Goal: Task Accomplishment & Management: Use online tool/utility

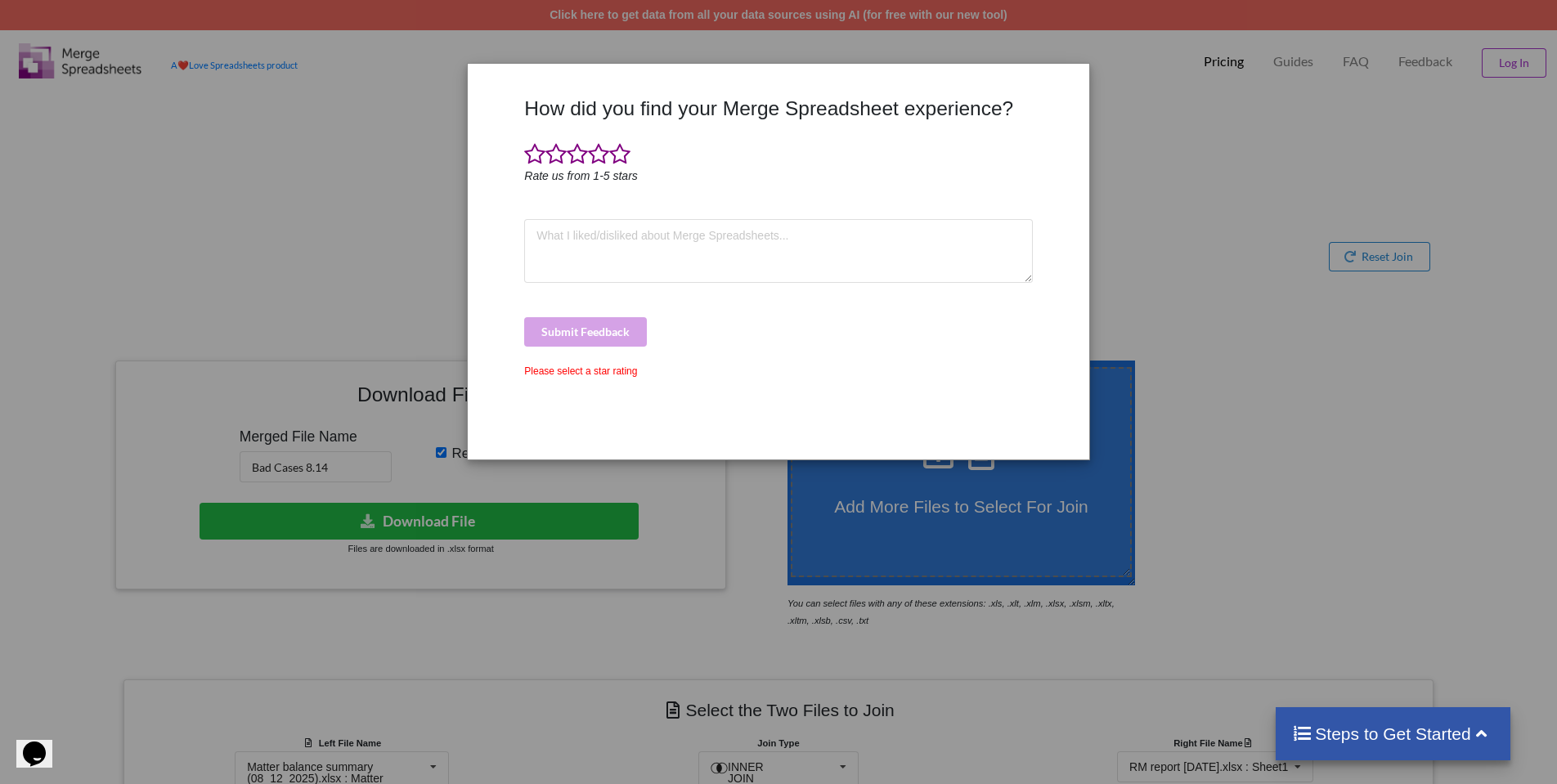
click at [1250, 377] on div "How did you find your Merge Spreadsheet experience? Rate us from 1-5 stars Subm…" at bounding box center [778, 392] width 1557 height 784
click at [623, 158] on span at bounding box center [620, 155] width 21 height 23
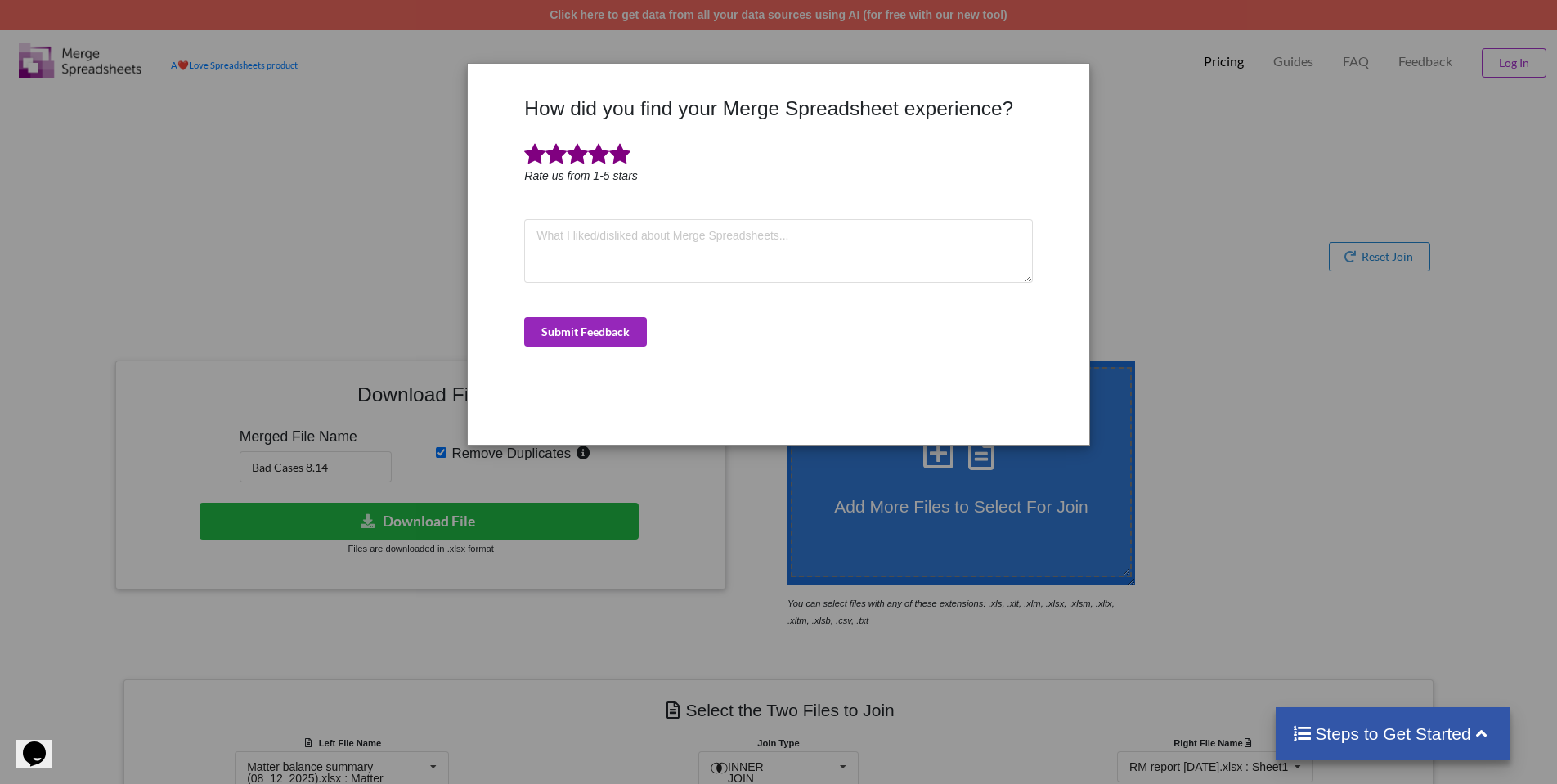
click at [611, 330] on button "Submit Feedback" at bounding box center [586, 331] width 122 height 30
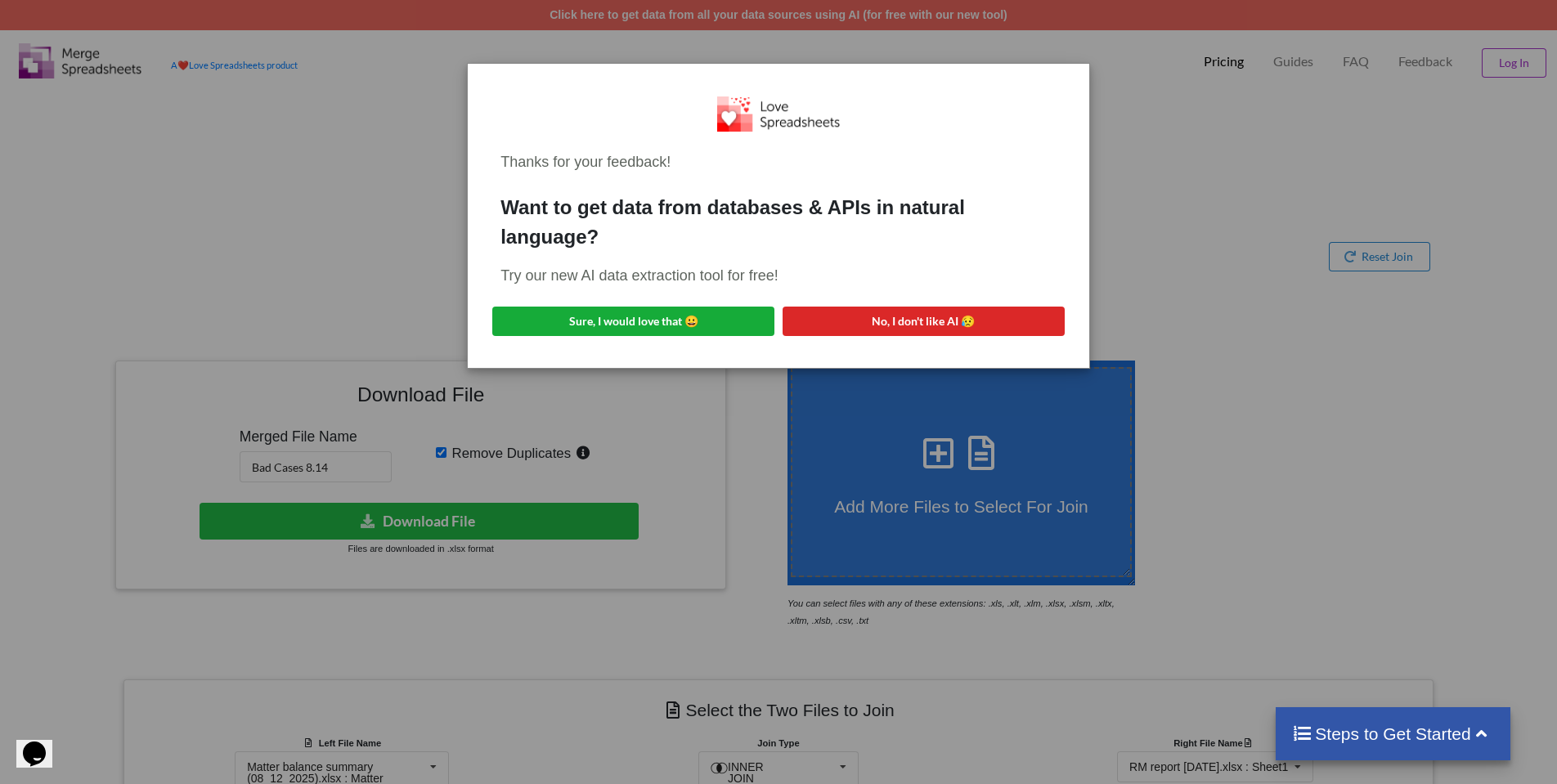
click at [680, 307] on button "Sure, I would love that 😀" at bounding box center [632, 321] width 282 height 30
click at [1218, 223] on div "Thanks for your feedback! Want to get data from databases & APIs in natural lan…" at bounding box center [778, 392] width 1557 height 784
click at [964, 307] on button "No, I don't like AI 😥" at bounding box center [923, 321] width 282 height 30
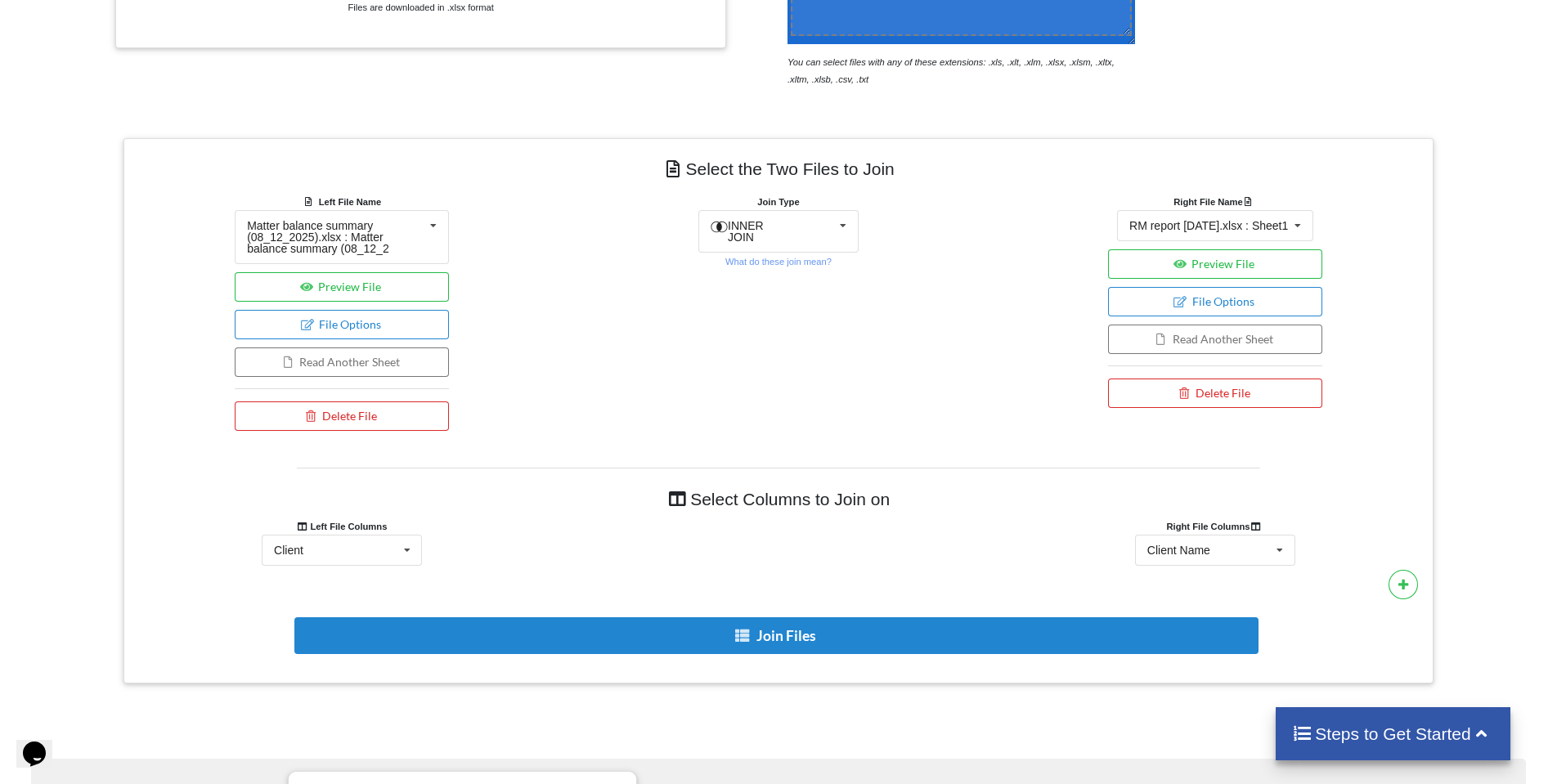
scroll to position [541, 0]
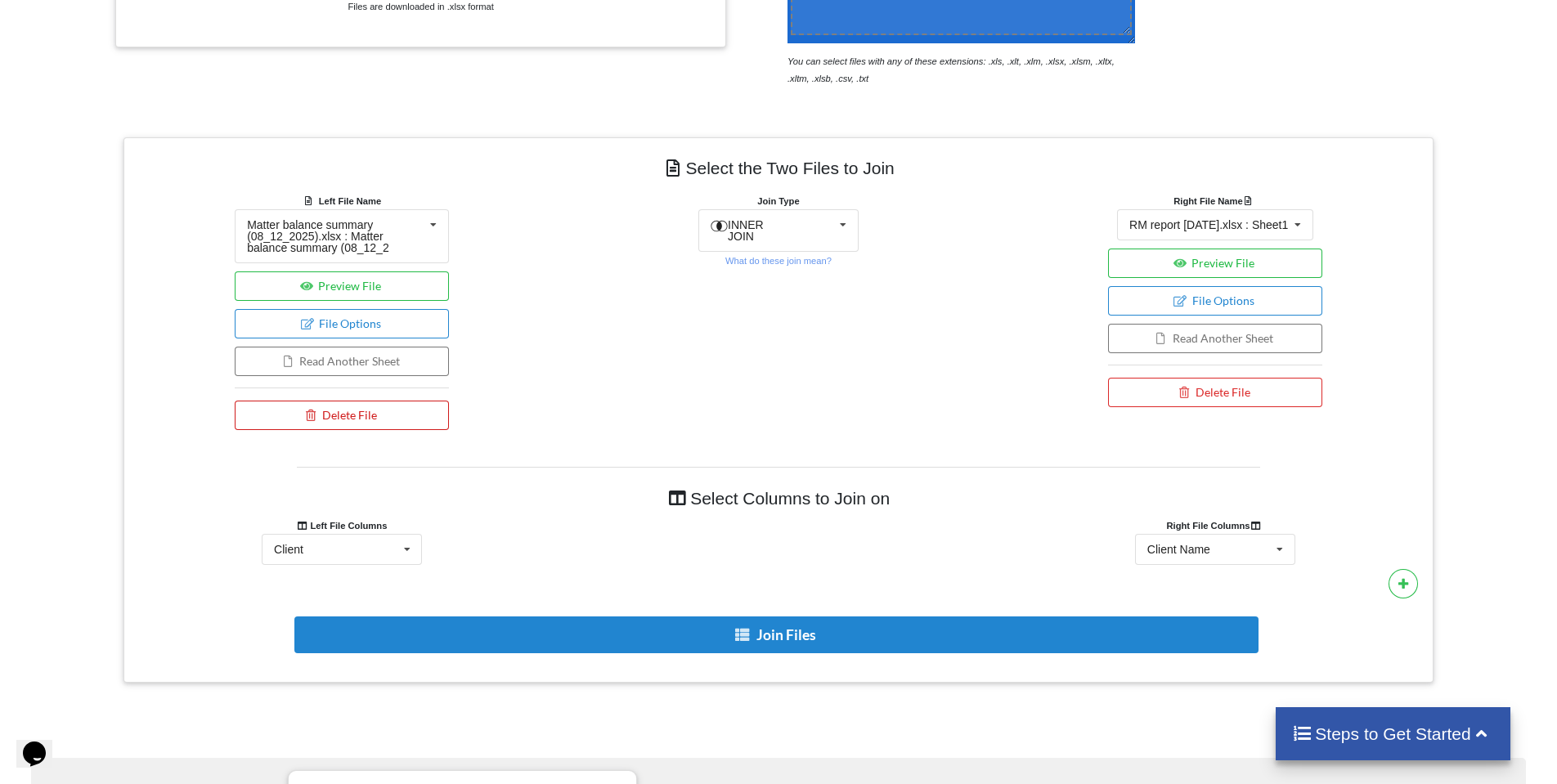
click at [397, 418] on button "Delete File" at bounding box center [342, 414] width 214 height 30
click at [343, 362] on button "Delete File" at bounding box center [345, 366] width 88 height 30
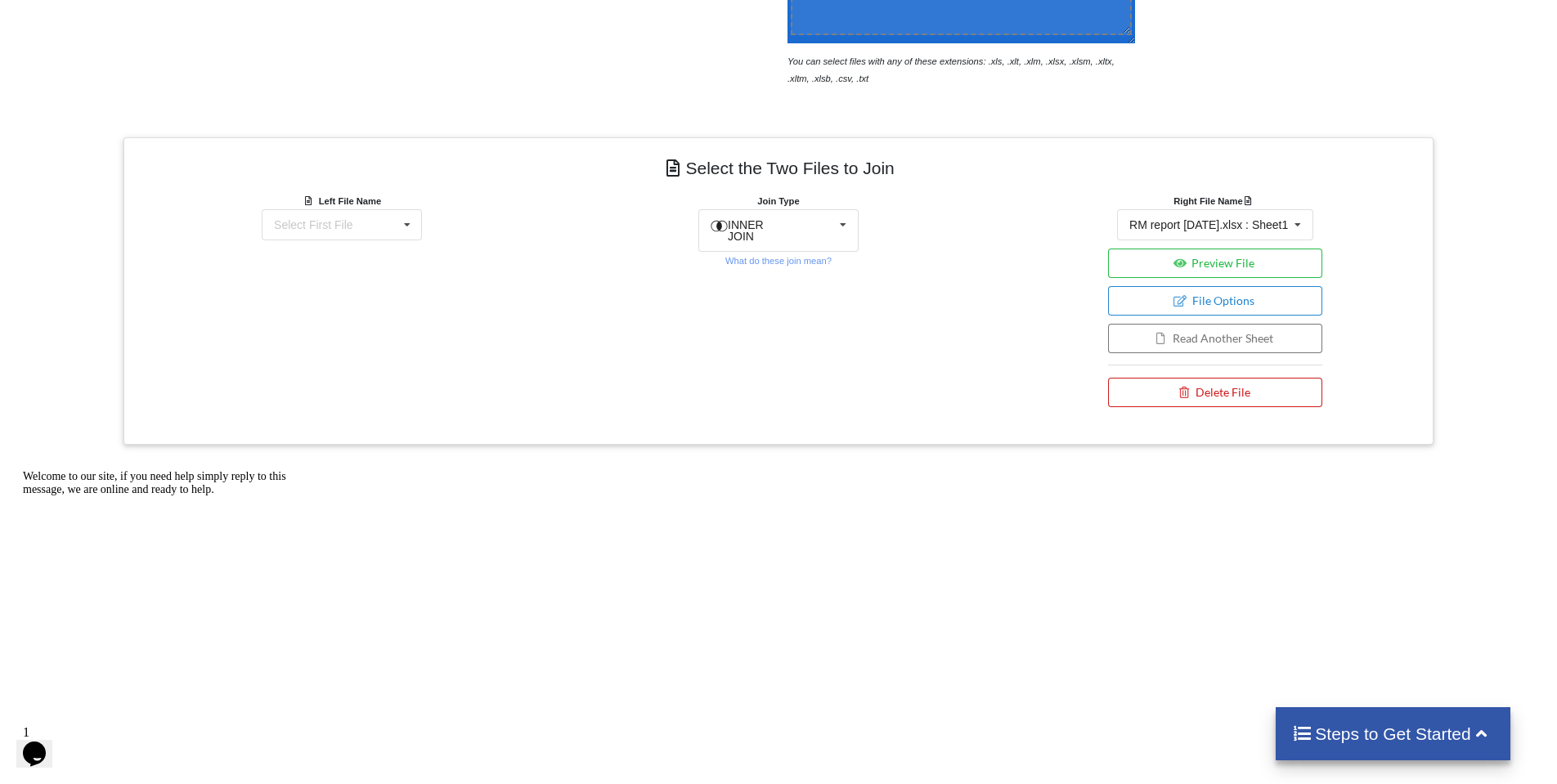
click at [1209, 407] on button "Delete File" at bounding box center [1215, 392] width 214 height 30
click at [1238, 364] on button "Delete File" at bounding box center [1218, 354] width 88 height 30
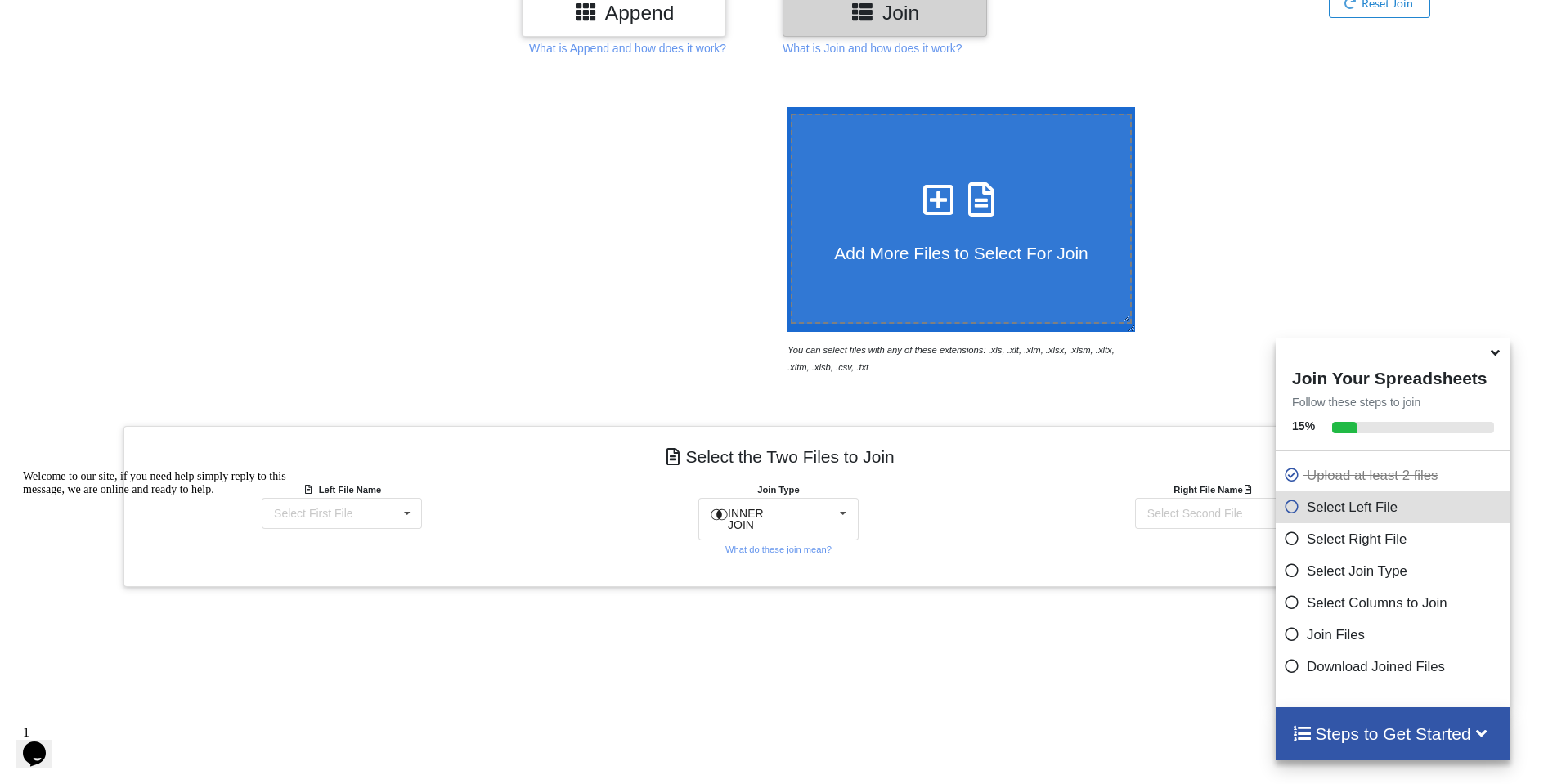
scroll to position [486, 0]
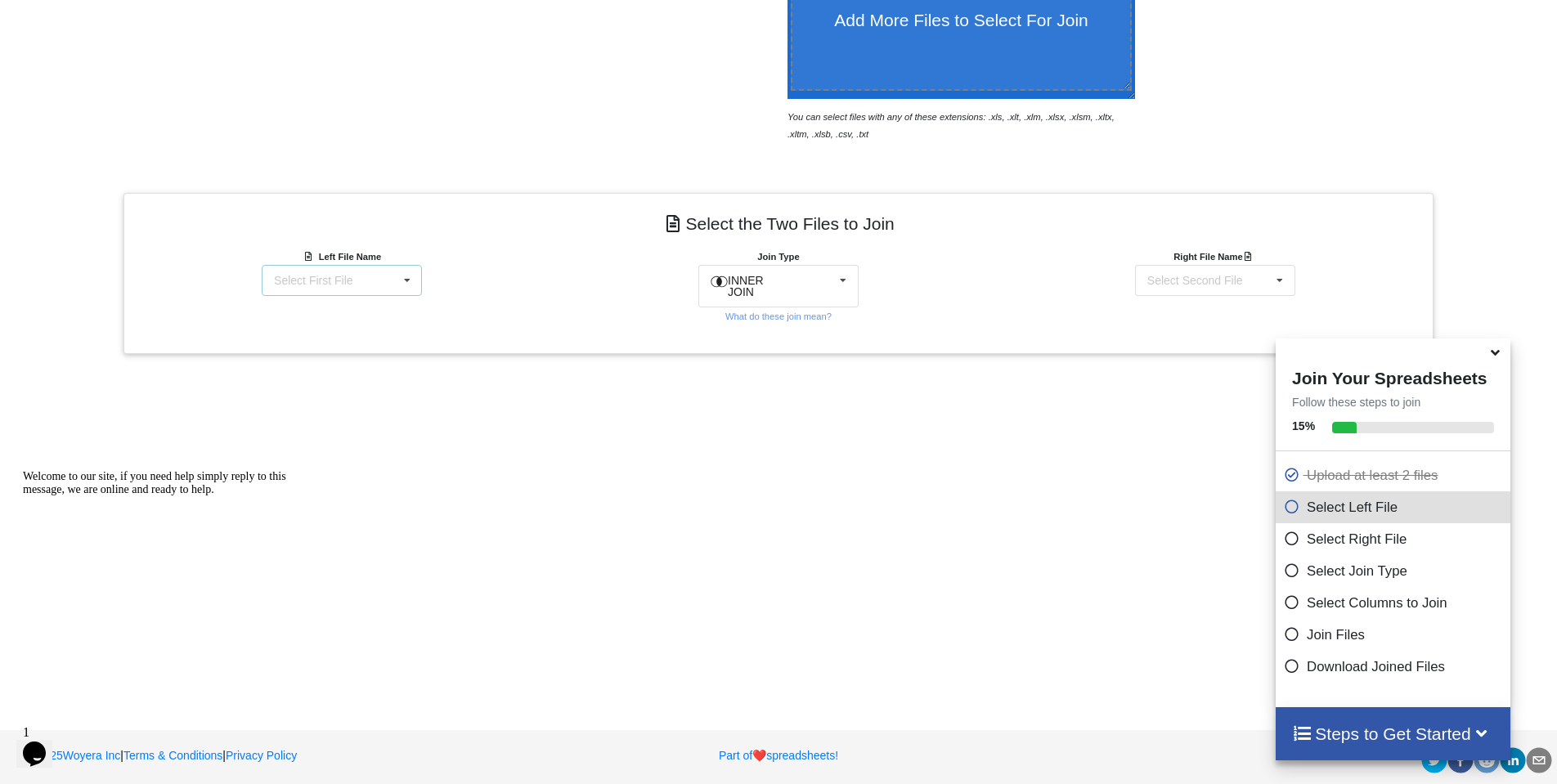
click at [366, 277] on div "Select First File matters [DATE] 11-45-05.csv Matter balance summary (08_14_202…" at bounding box center [342, 280] width 160 height 32
click at [1500, 356] on icon at bounding box center [1495, 350] width 17 height 14
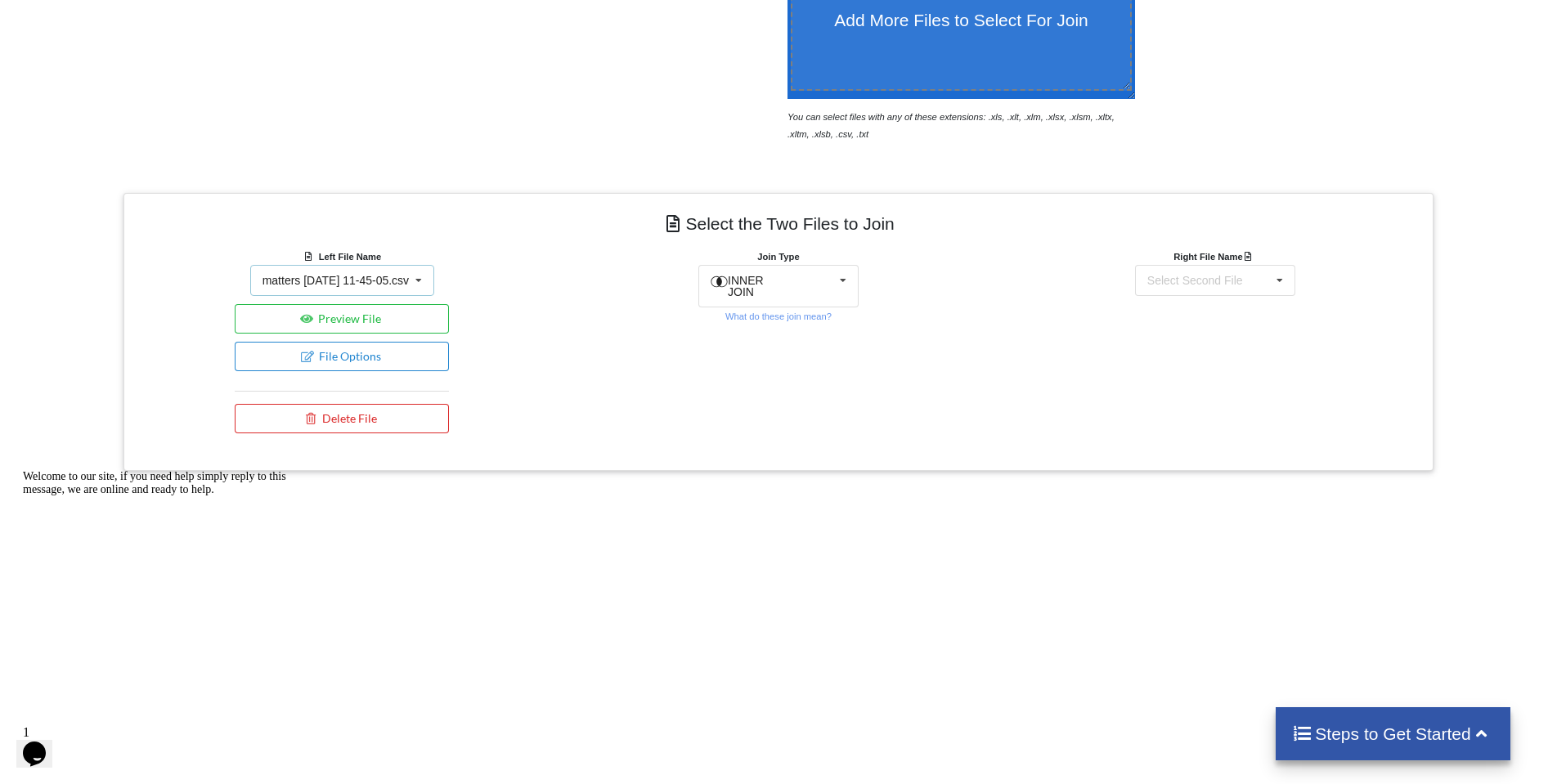
click at [431, 285] on icon at bounding box center [418, 281] width 25 height 31
click at [335, 359] on span "Matter balance summary (08_14_2025).csv" at bounding box center [327, 347] width 126 height 25
click at [814, 286] on div "INNER JOIN INNER JOIN LEFT JOIN RIGHT JOIN FULL JOIN" at bounding box center [778, 286] width 160 height 43
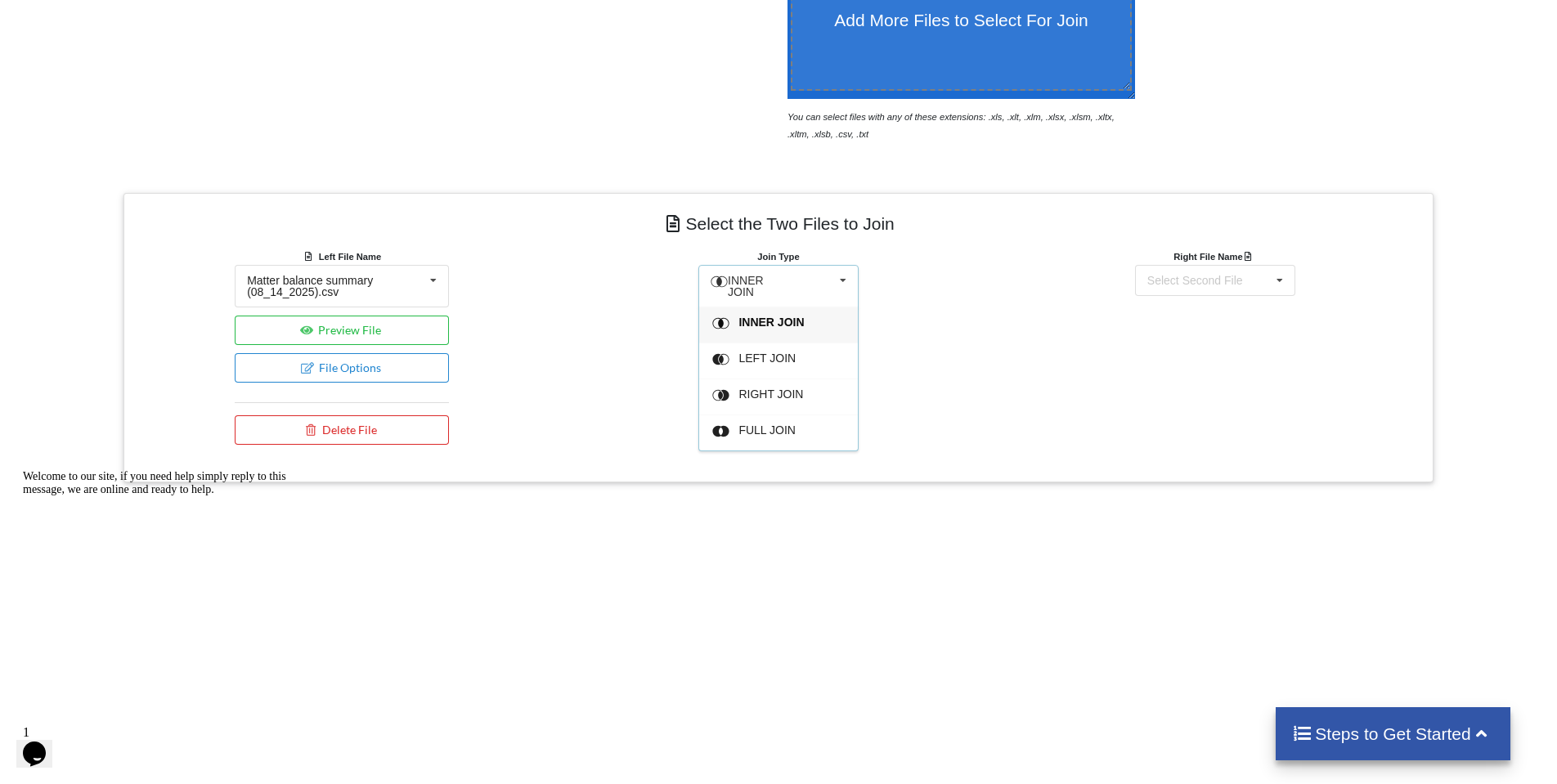
click at [797, 322] on div "INNER JOIN" at bounding box center [788, 325] width 99 height 17
click at [1226, 300] on div "Right File Name Select Second File matters [DATE] 11-45-05.csv Matter balance s…" at bounding box center [1214, 350] width 437 height 205
click at [1217, 281] on div "Select Second File" at bounding box center [1195, 281] width 96 height 11
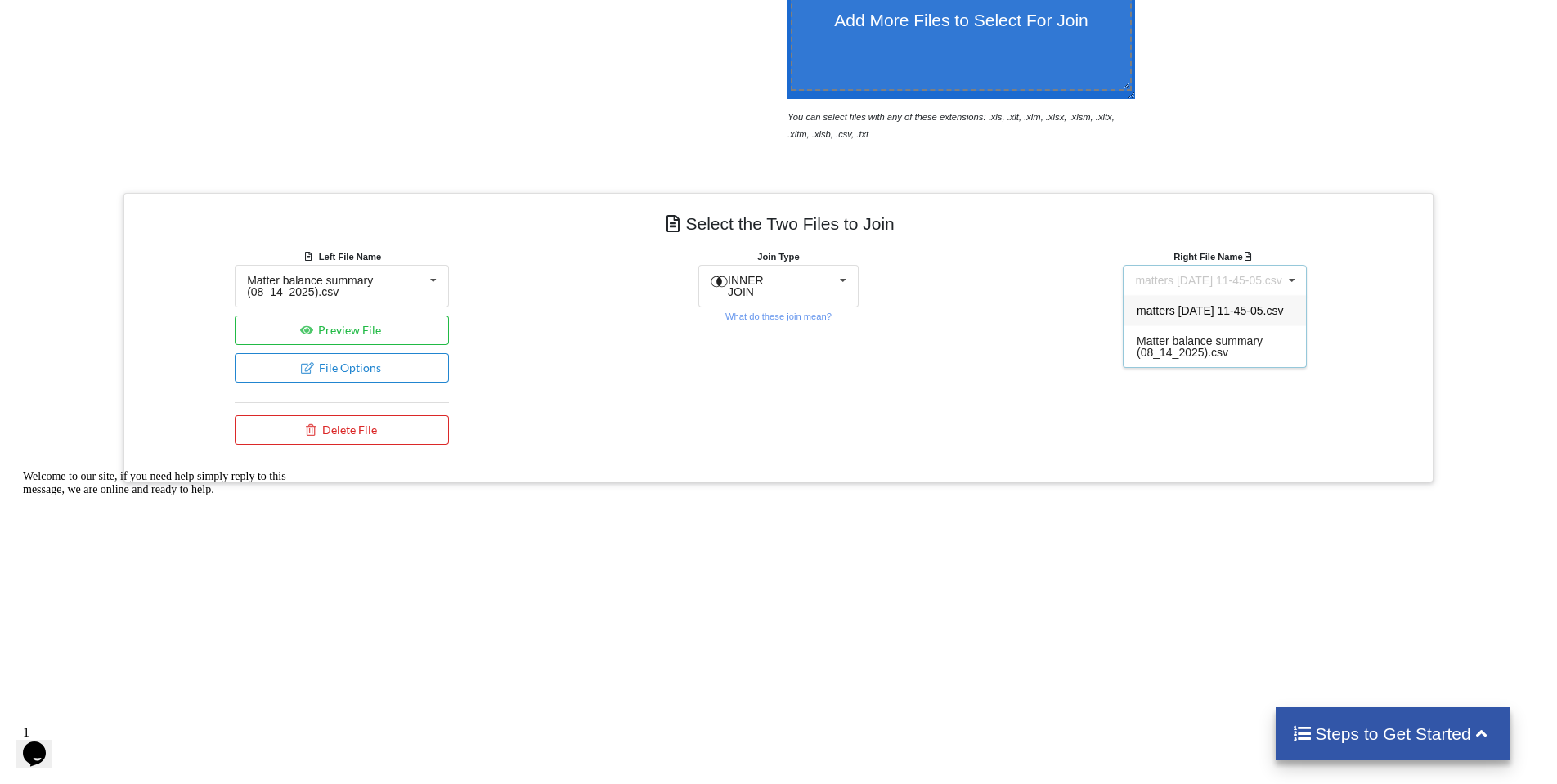
click at [1236, 317] on span "matters [DATE] 11-45-05.csv" at bounding box center [1209, 310] width 146 height 13
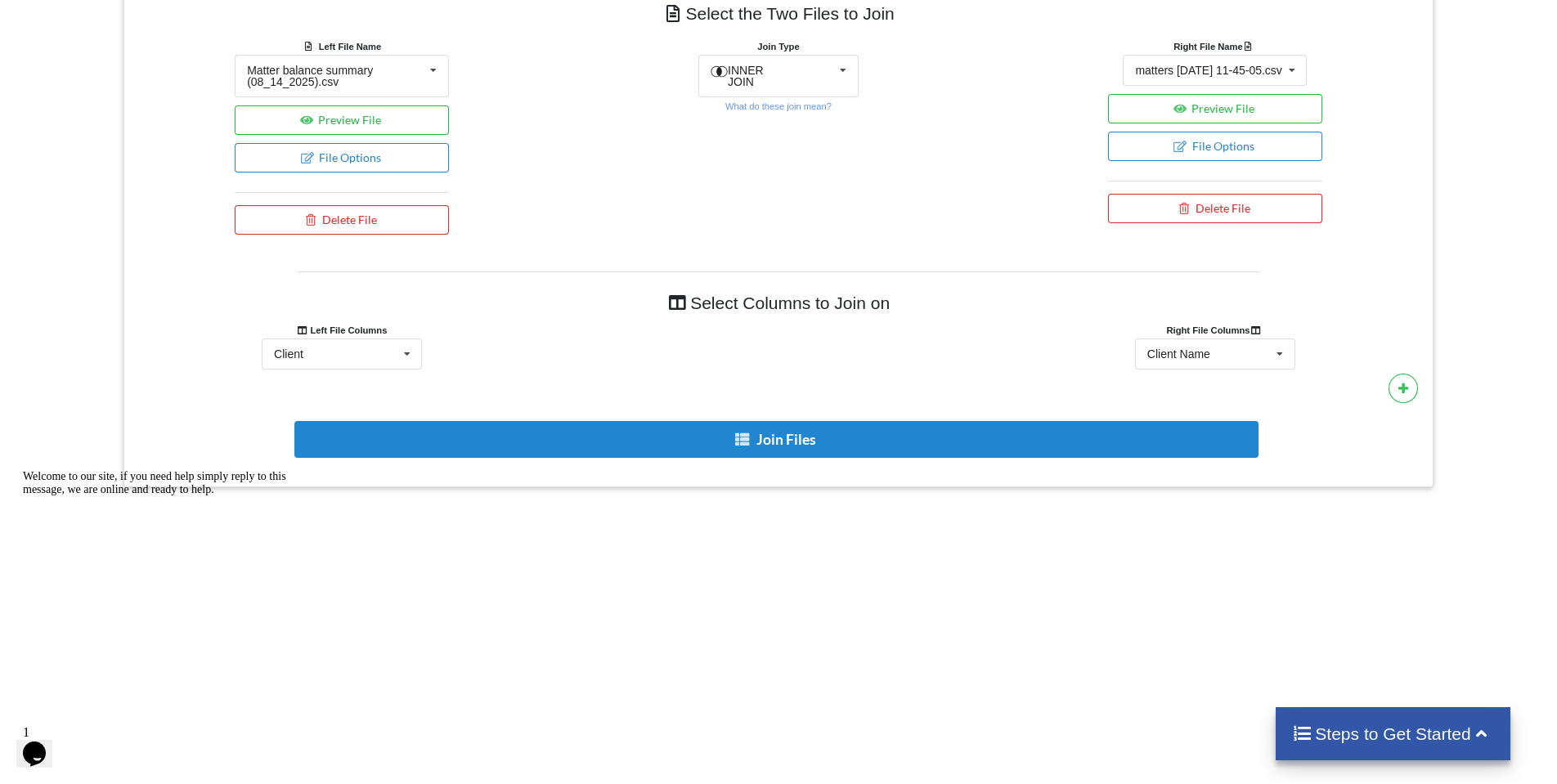
scroll to position [719, 0]
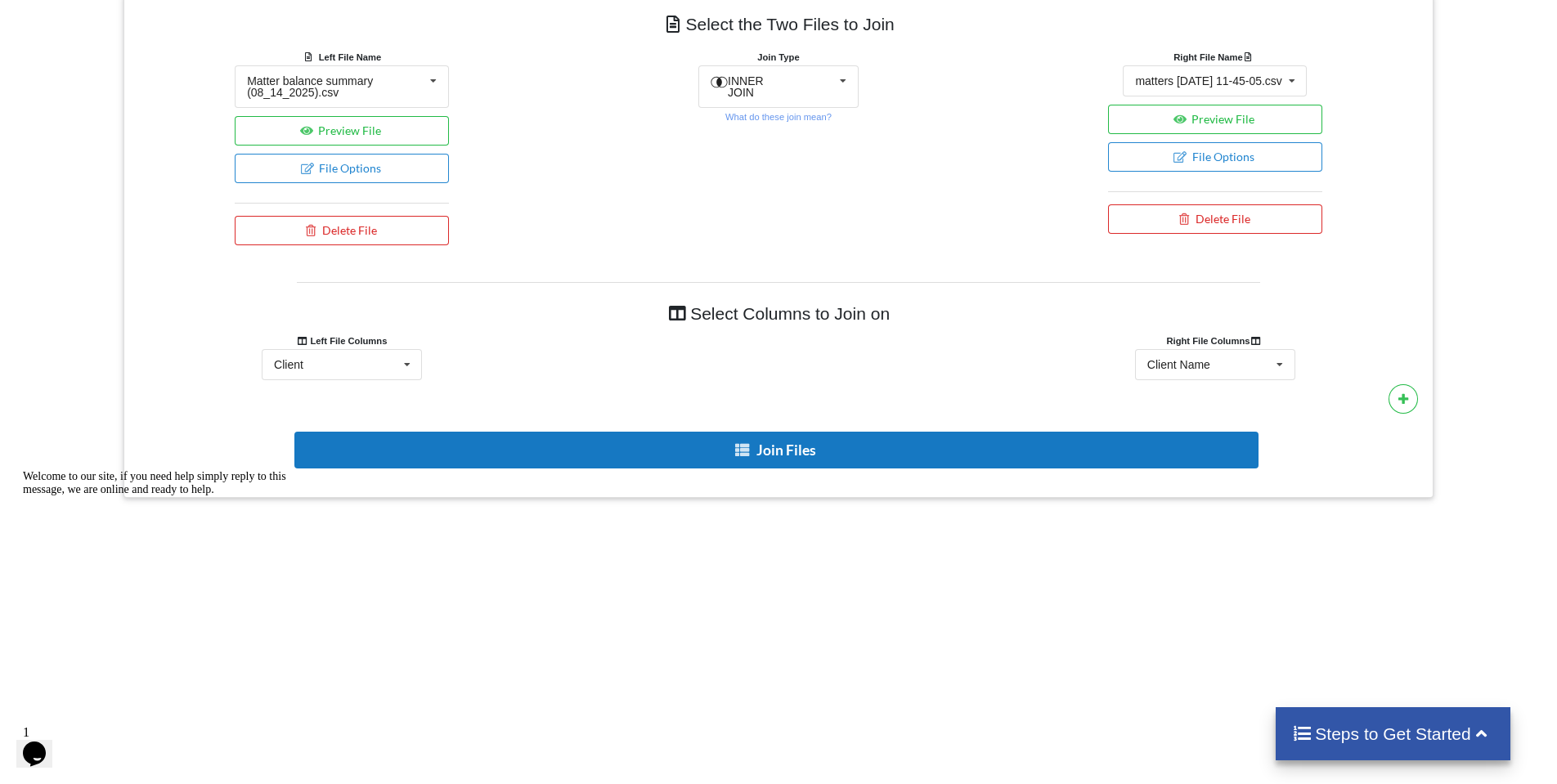
click at [817, 449] on button "Join Files" at bounding box center [776, 450] width 964 height 37
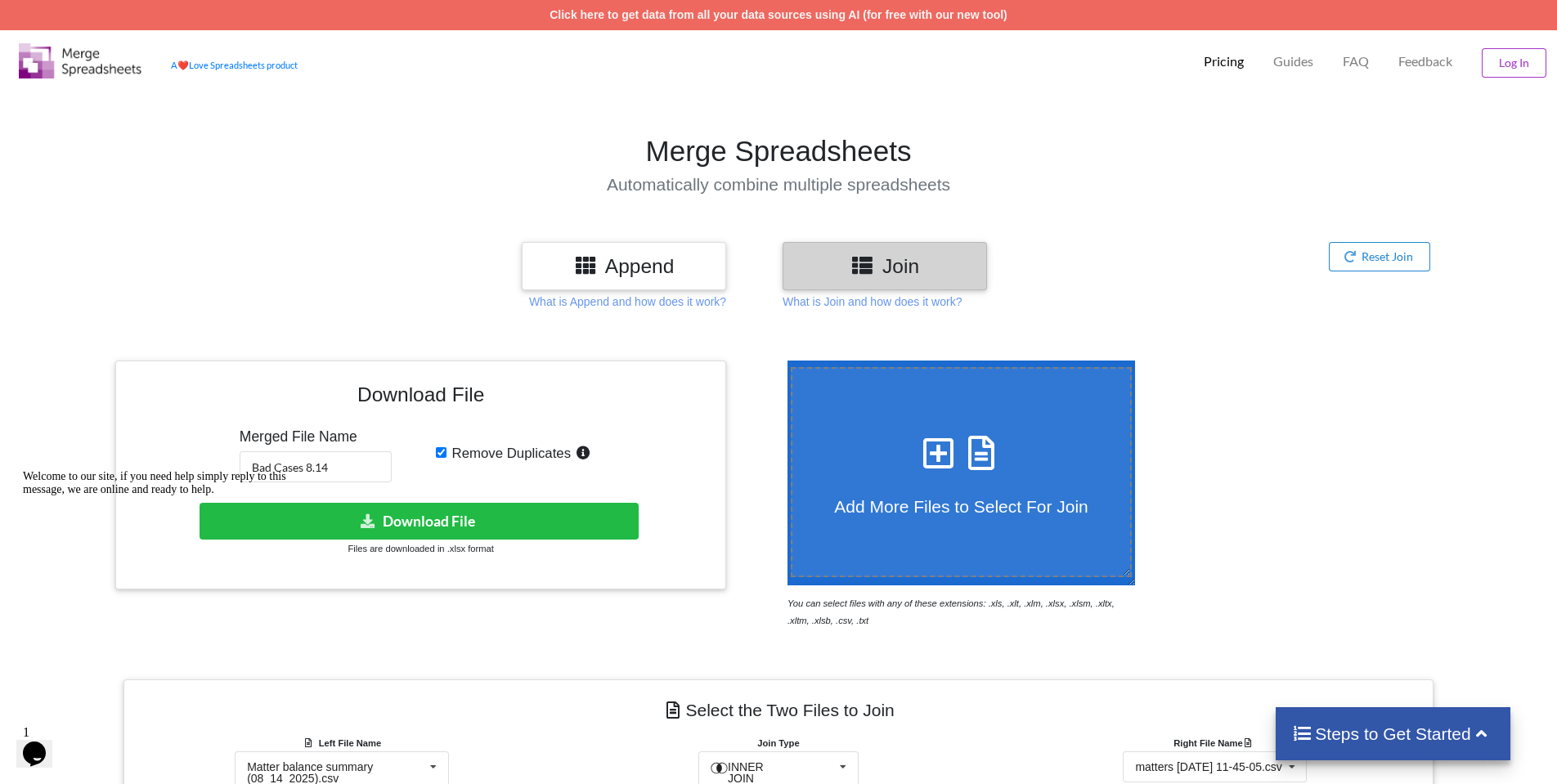
scroll to position [0, 0]
click at [338, 472] on input "Bad Cases 8.14" at bounding box center [315, 466] width 152 height 32
type input "Bad Cases 8.14 v2"
click at [475, 524] on button "Download File" at bounding box center [419, 520] width 439 height 37
